Goal: Contribute content: Contribute content

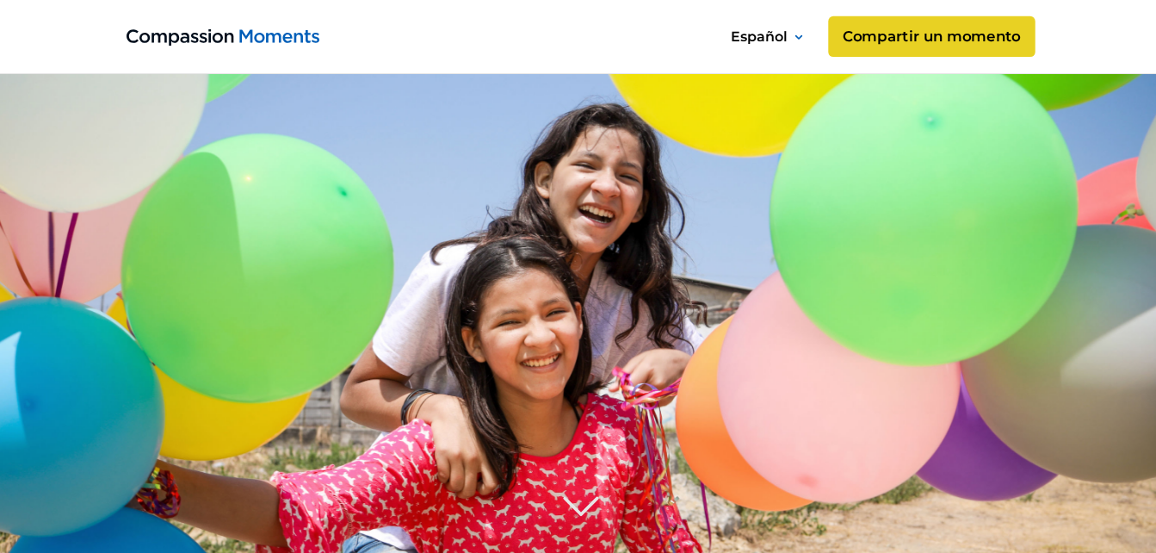
click at [920, 38] on link "Compartir un momento" at bounding box center [931, 36] width 207 height 41
click at [983, 35] on link "Compartir un momento" at bounding box center [931, 36] width 207 height 41
click at [935, 36] on link "Compartir un momento" at bounding box center [931, 36] width 207 height 41
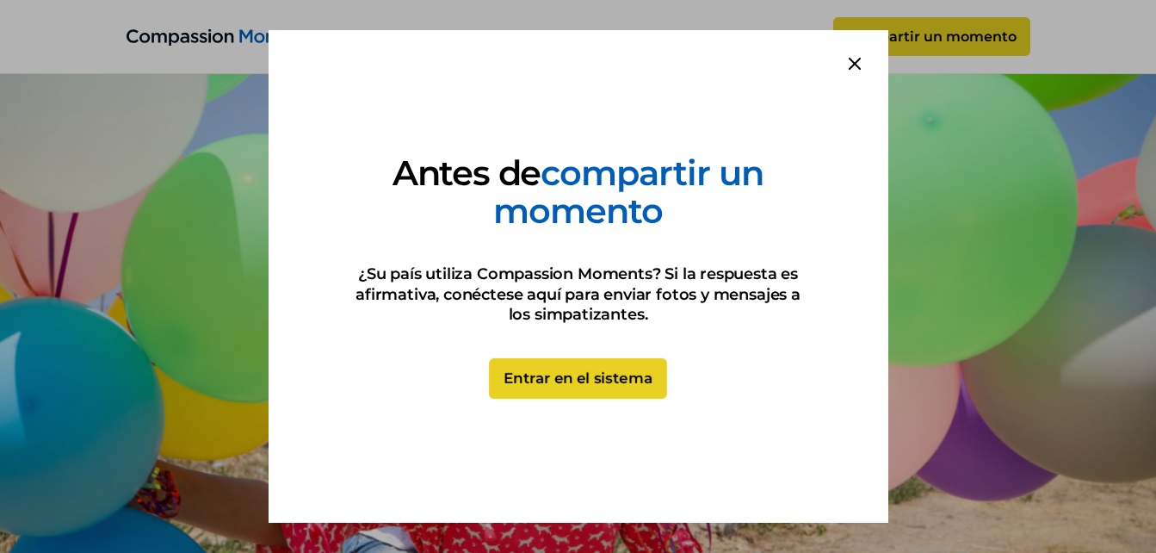
click at [615, 367] on link "Entrar en el sistema" at bounding box center [578, 378] width 178 height 41
